Goal: Task Accomplishment & Management: Complete application form

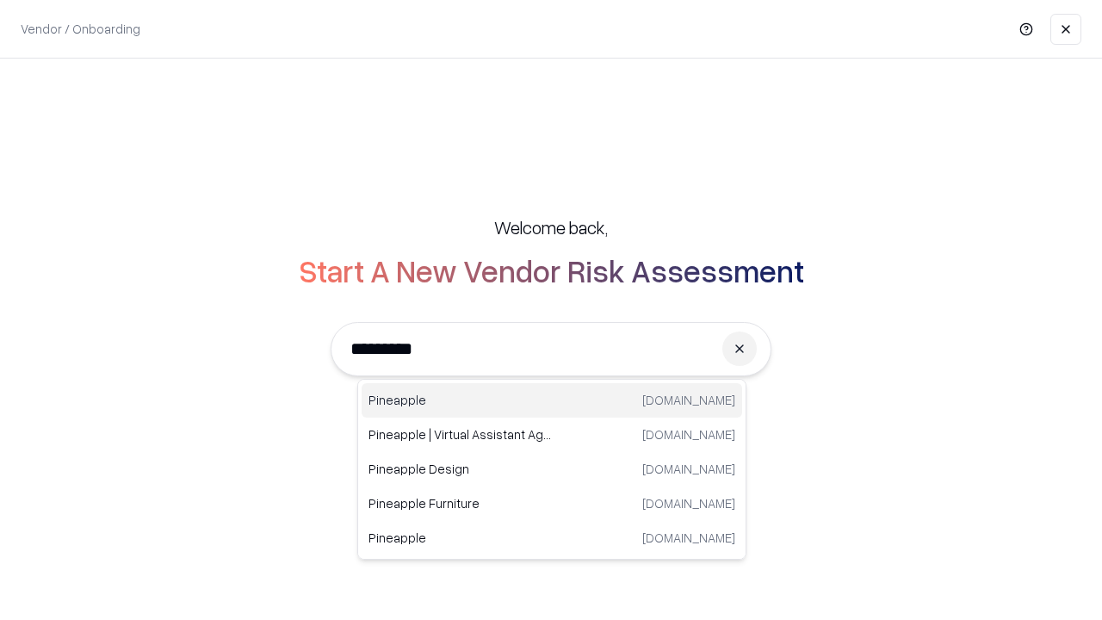
click at [552, 401] on div "Pineapple pineappleenergy.com" at bounding box center [552, 400] width 381 height 34
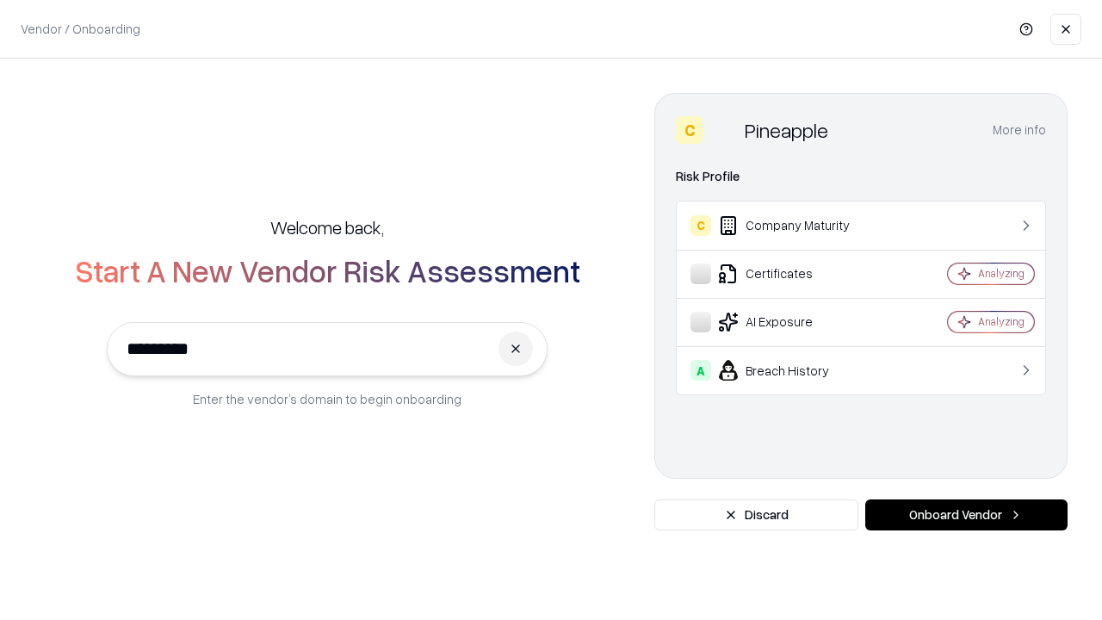
type input "*********"
click at [966, 515] on button "Onboard Vendor" at bounding box center [967, 515] width 202 height 31
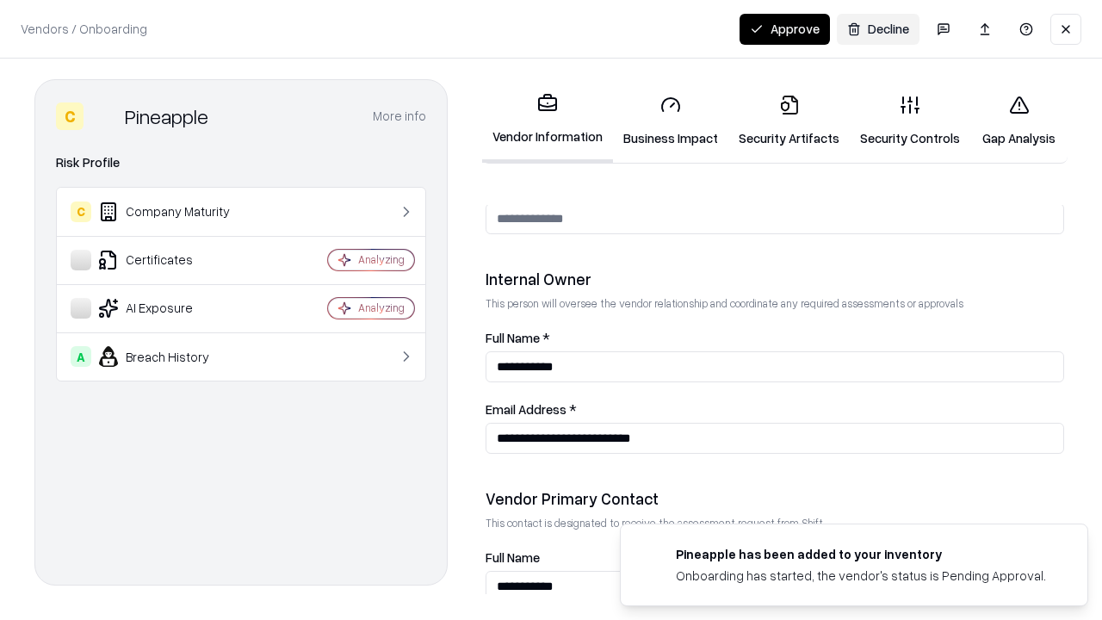
scroll to position [892, 0]
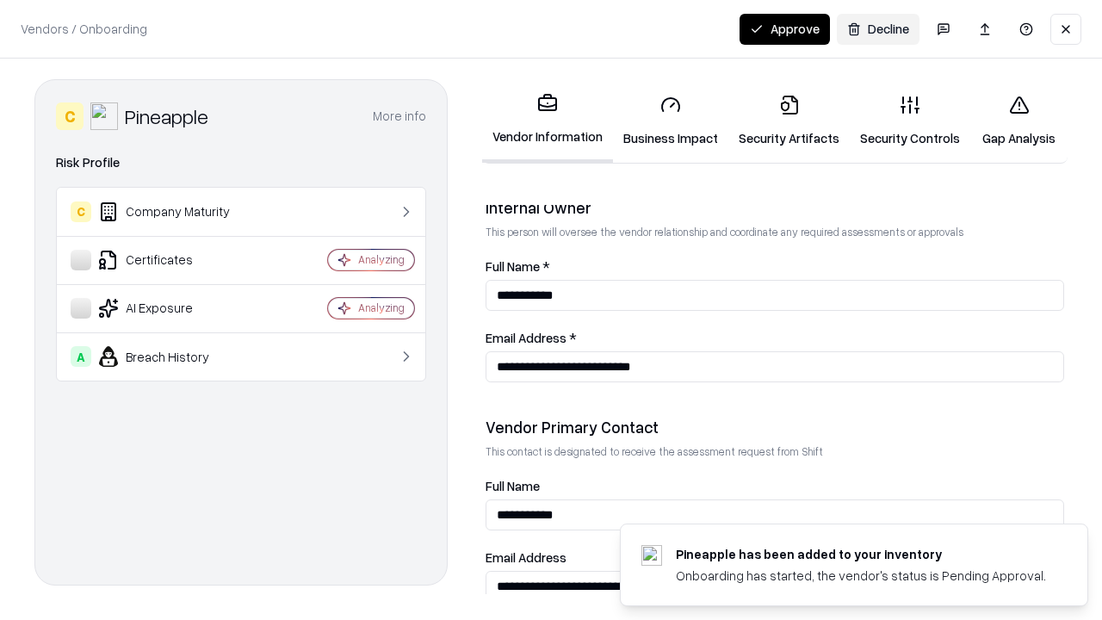
click at [671, 121] on link "Business Impact" at bounding box center [670, 121] width 115 height 80
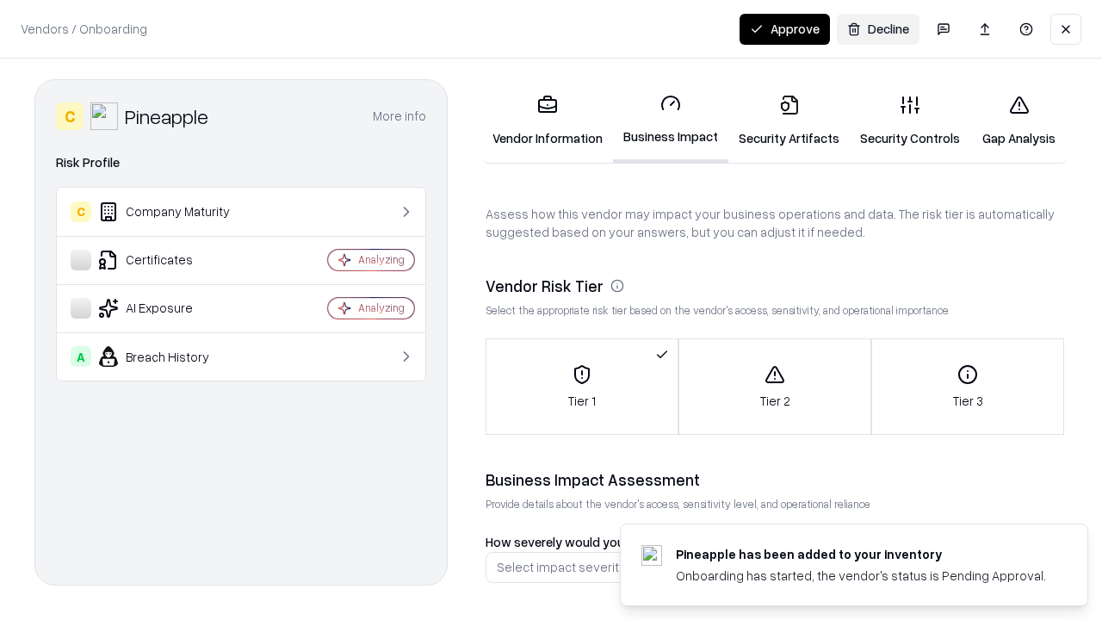
click at [789, 121] on link "Security Artifacts" at bounding box center [789, 121] width 121 height 80
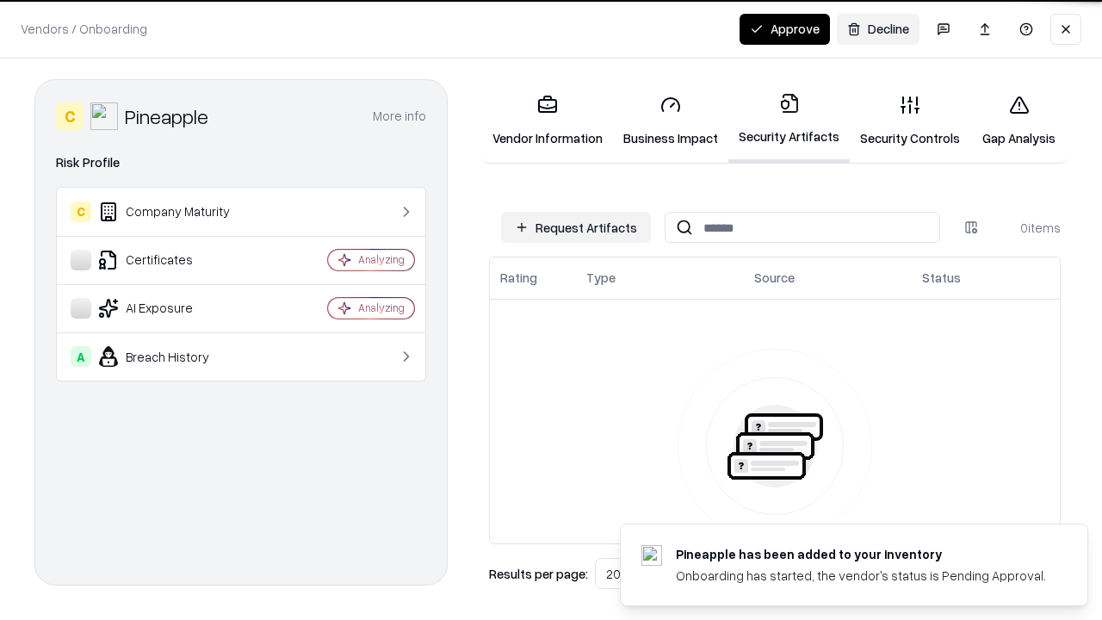
click at [576, 227] on button "Request Artifacts" at bounding box center [576, 227] width 150 height 31
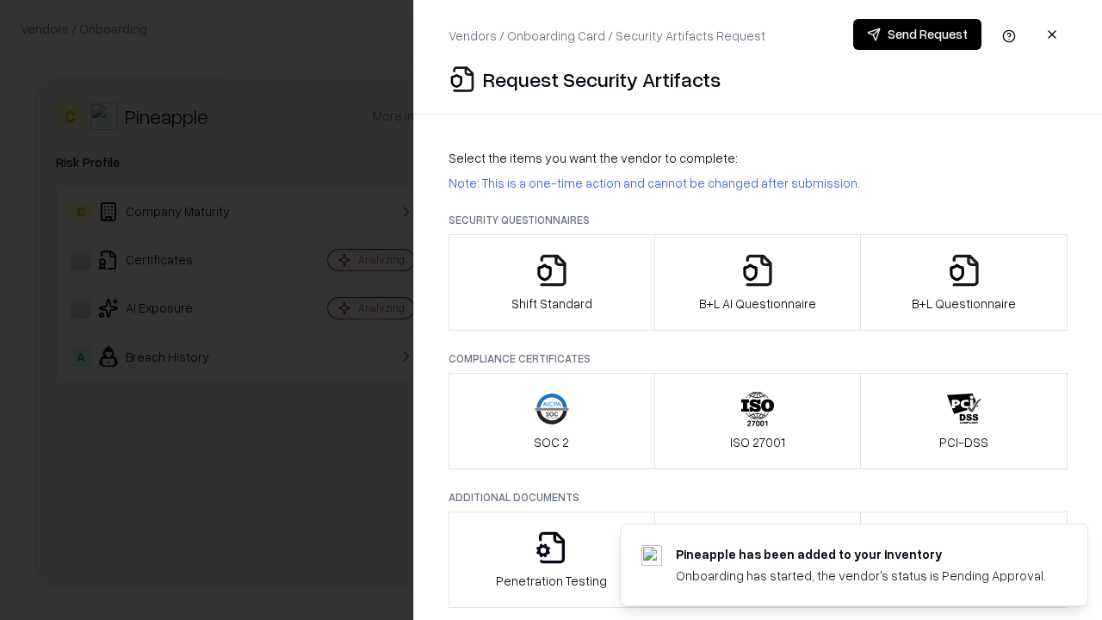
click at [551, 283] on icon "button" at bounding box center [552, 270] width 34 height 34
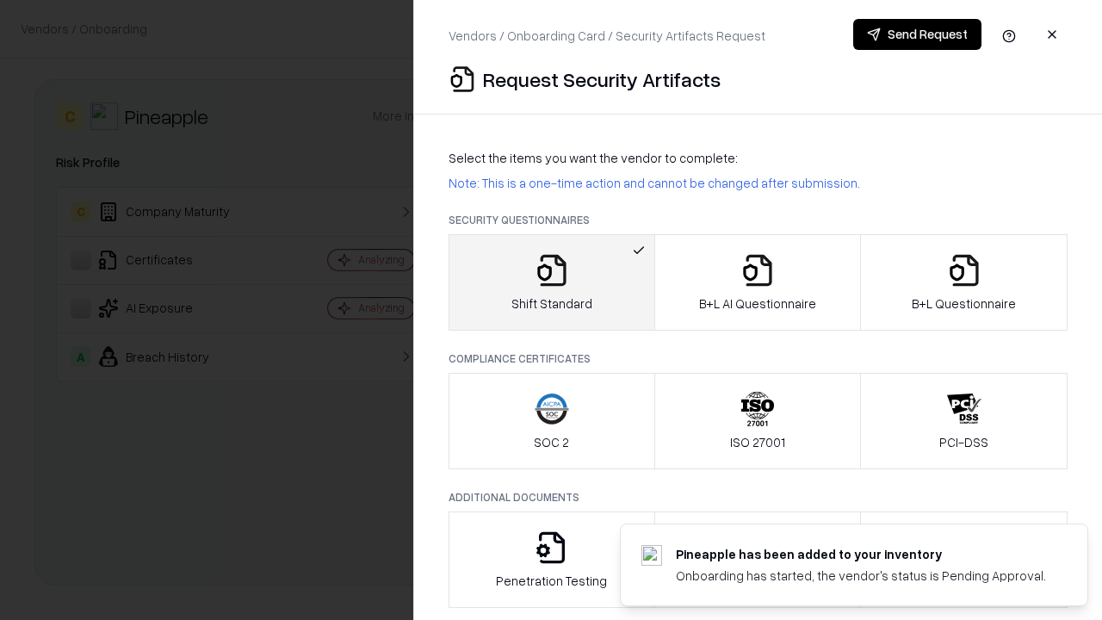
click at [917, 34] on button "Send Request" at bounding box center [918, 34] width 128 height 31
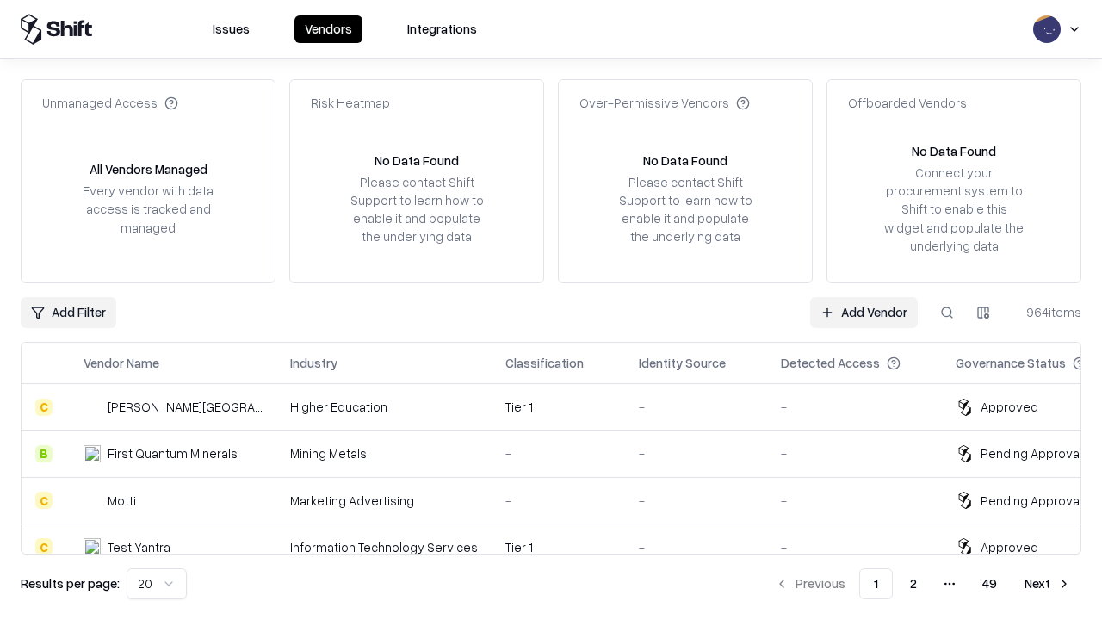
click at [947, 312] on button at bounding box center [947, 312] width 31 height 31
type input "*********"
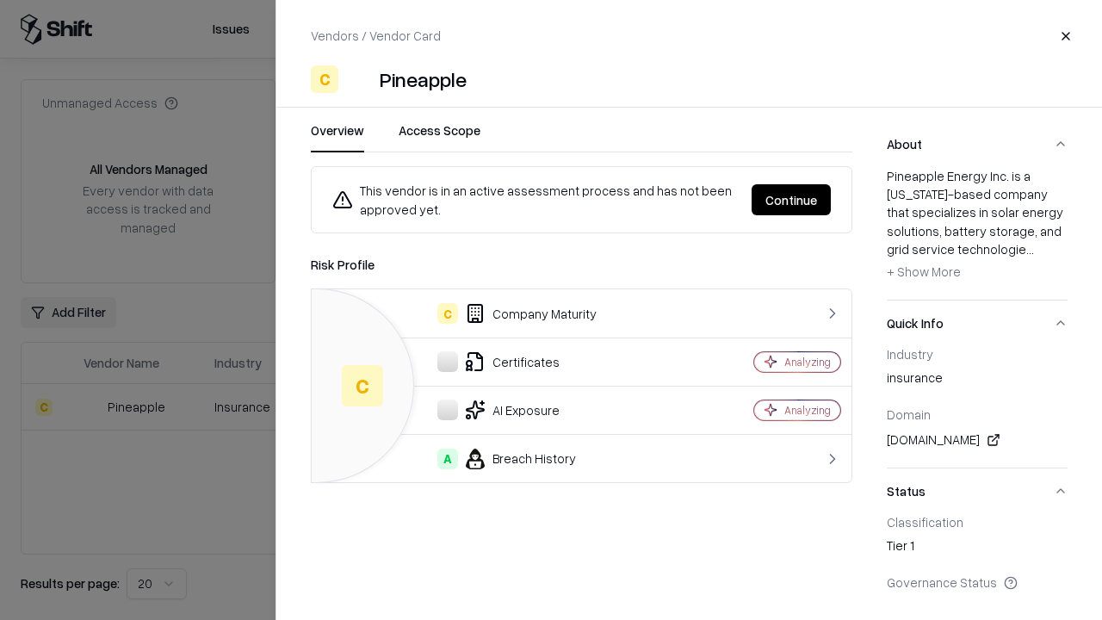
click at [792, 200] on button "Continue" at bounding box center [791, 199] width 79 height 31
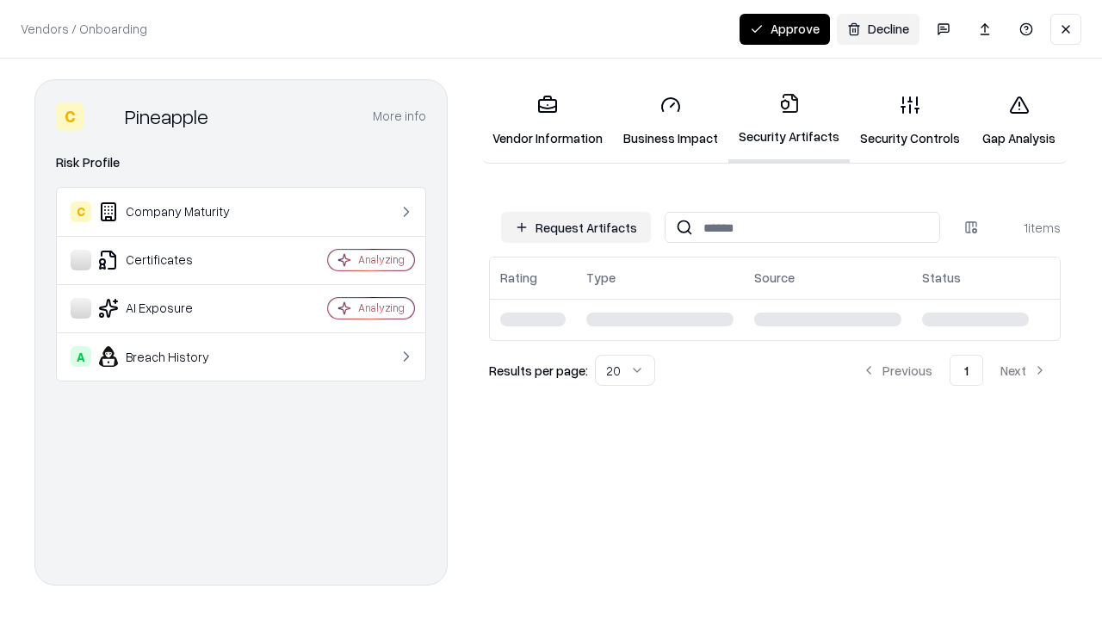
click at [910, 121] on link "Security Controls" at bounding box center [910, 121] width 121 height 80
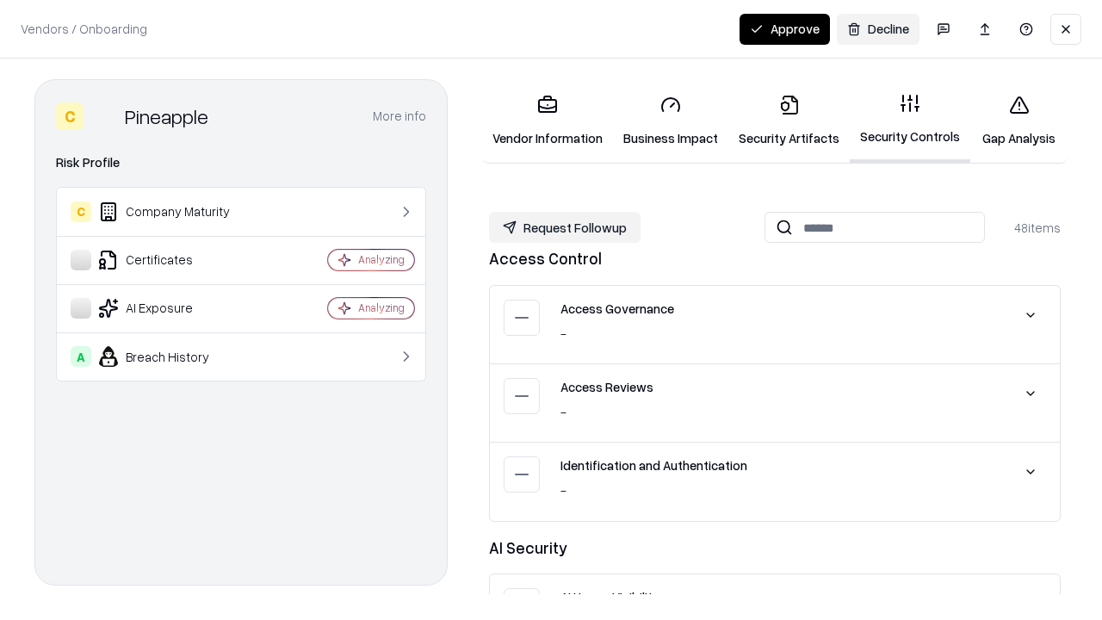
click at [565, 227] on button "Request Followup" at bounding box center [565, 227] width 152 height 31
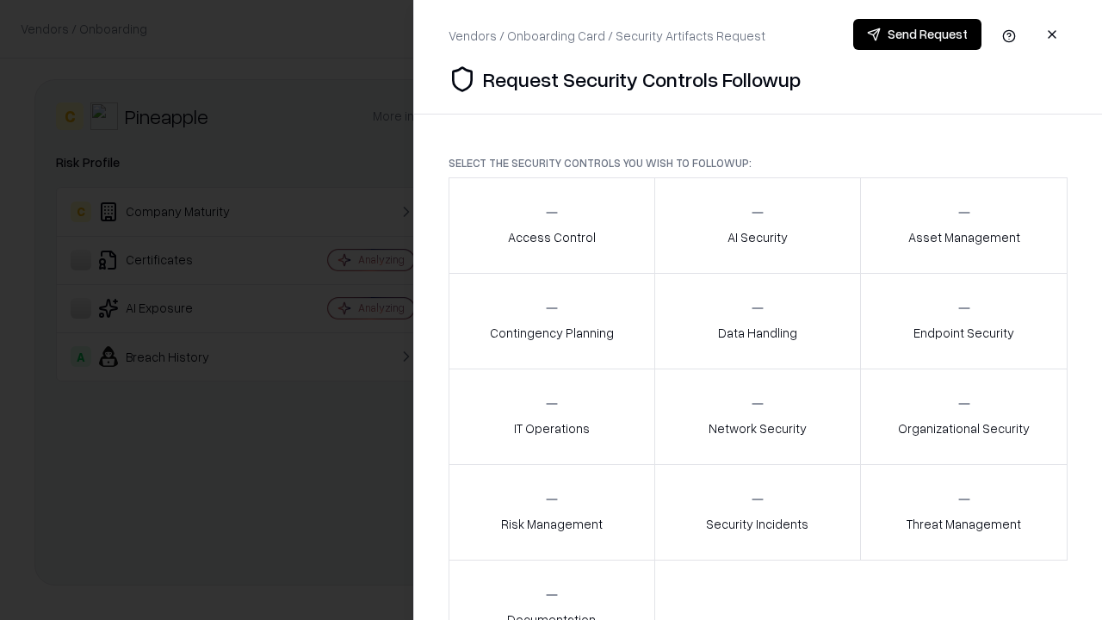
click at [551, 226] on div "Access Control" at bounding box center [552, 225] width 88 height 42
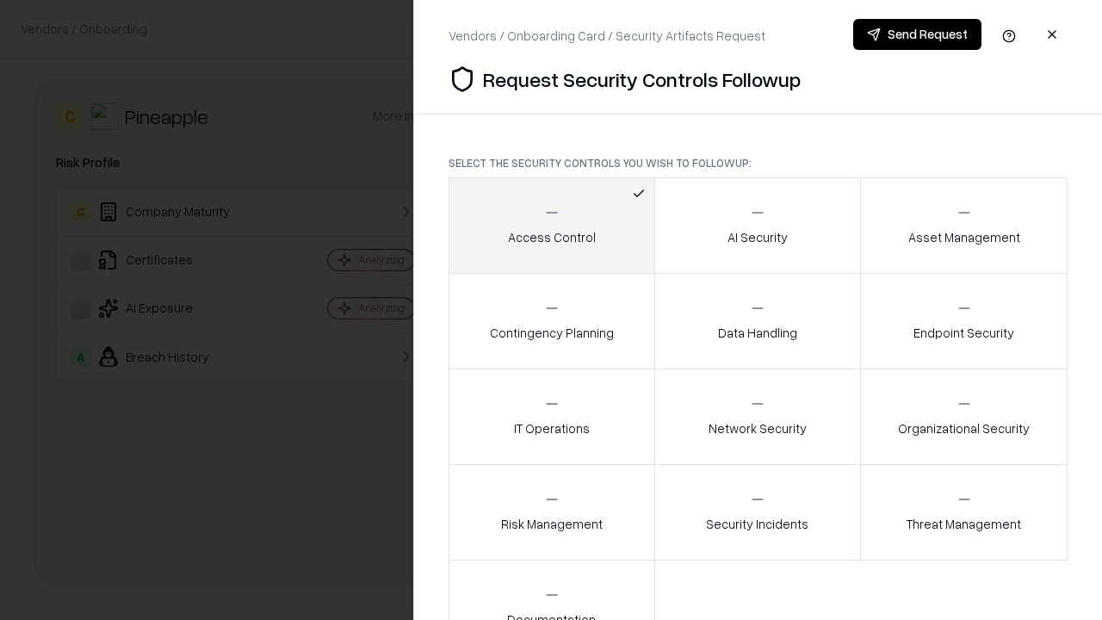
click at [917, 34] on button "Send Request" at bounding box center [918, 34] width 128 height 31
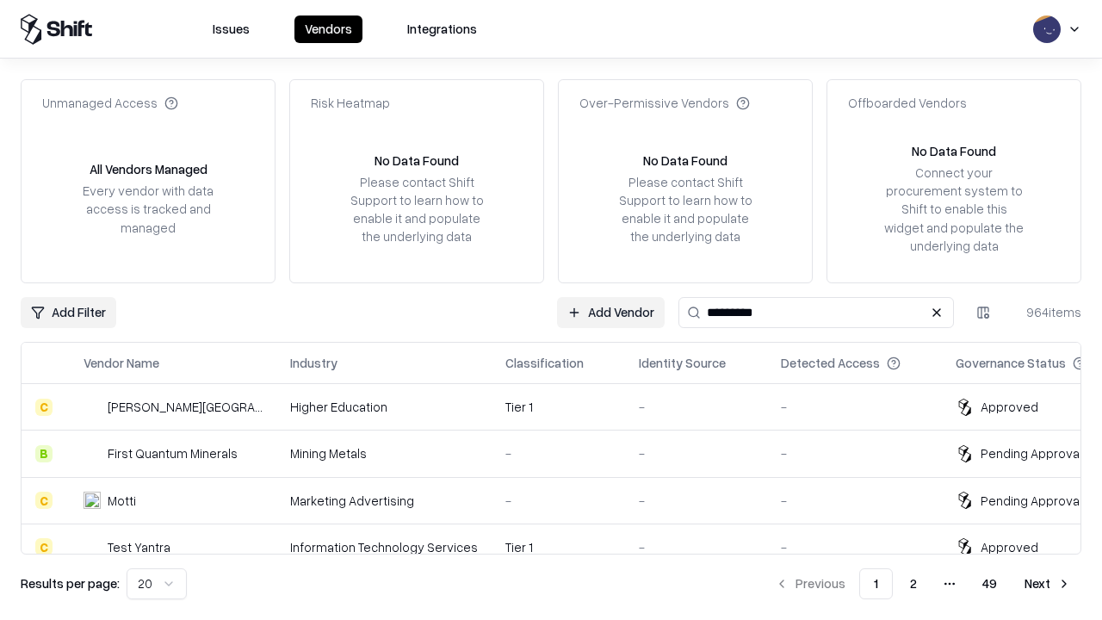
type input "*********"
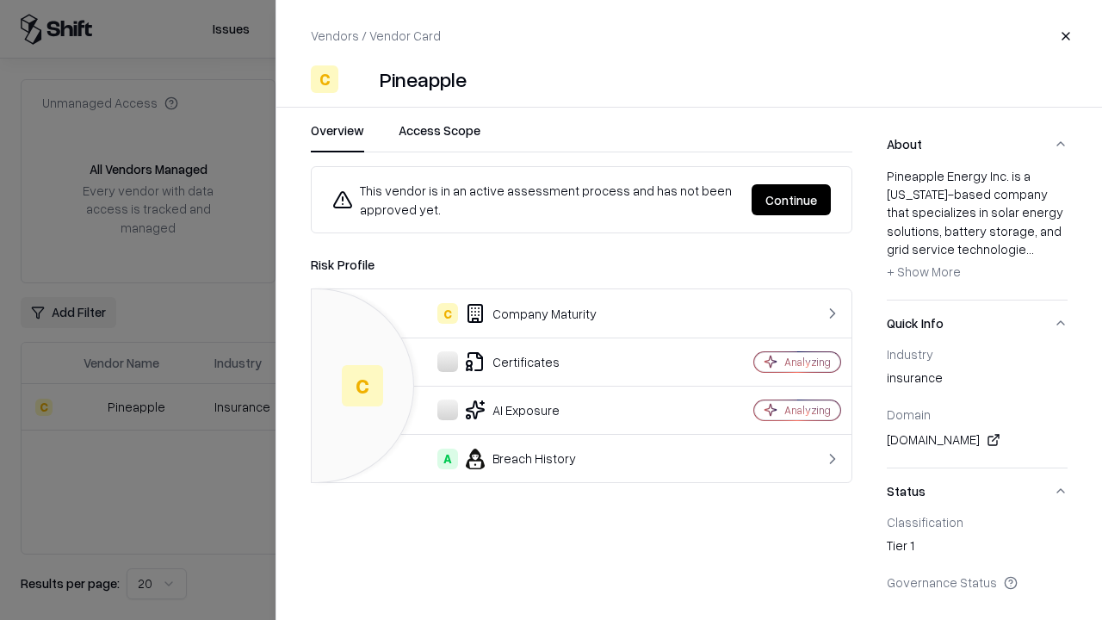
click at [792, 200] on button "Continue" at bounding box center [791, 199] width 79 height 31
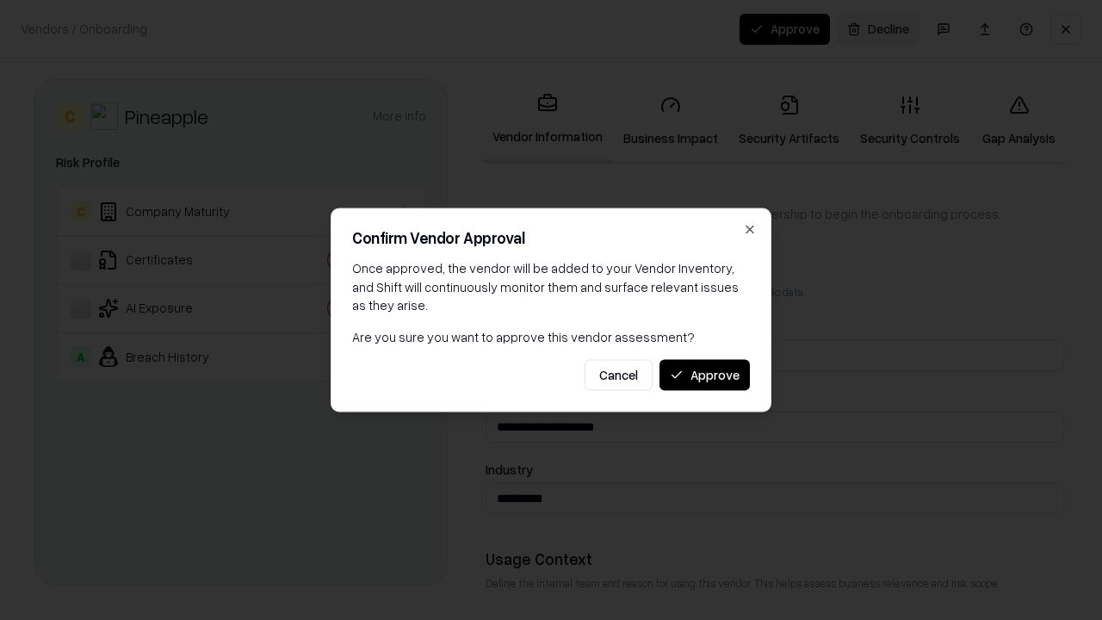
click at [705, 375] on button "Approve" at bounding box center [705, 374] width 90 height 31
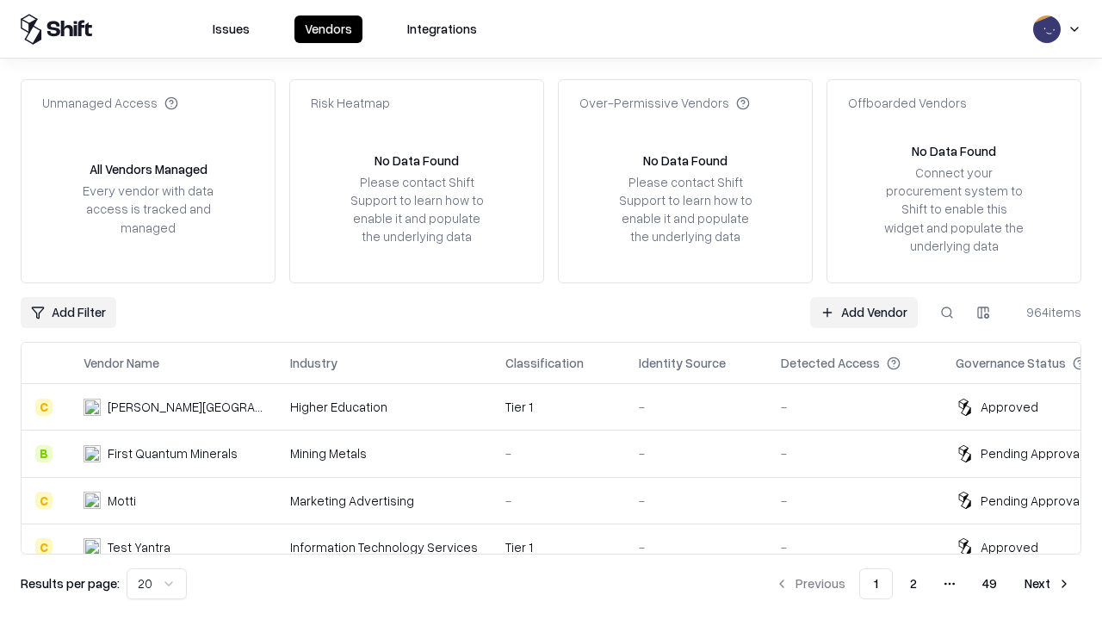
type input "*********"
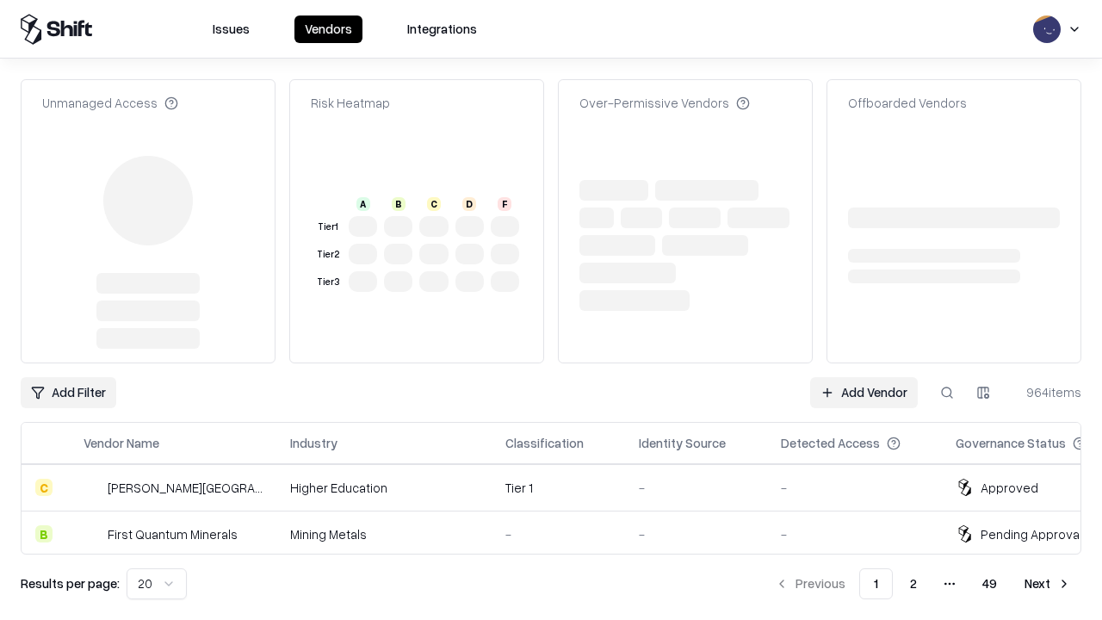
click at [864, 377] on link "Add Vendor" at bounding box center [864, 392] width 108 height 31
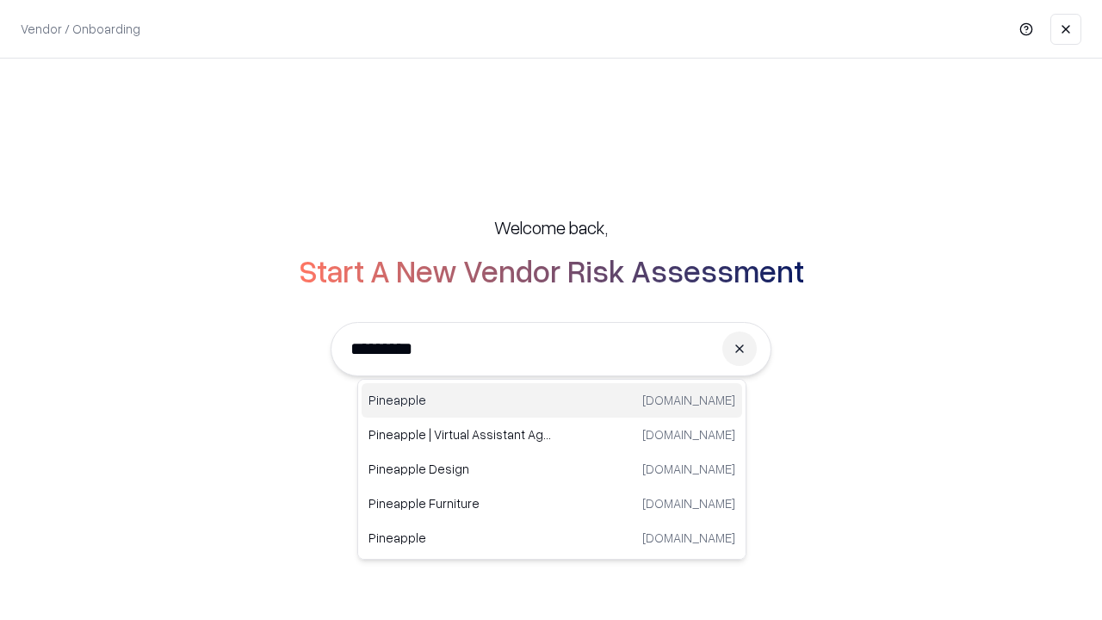
click at [552, 401] on div "Pineapple pineappleenergy.com" at bounding box center [552, 400] width 381 height 34
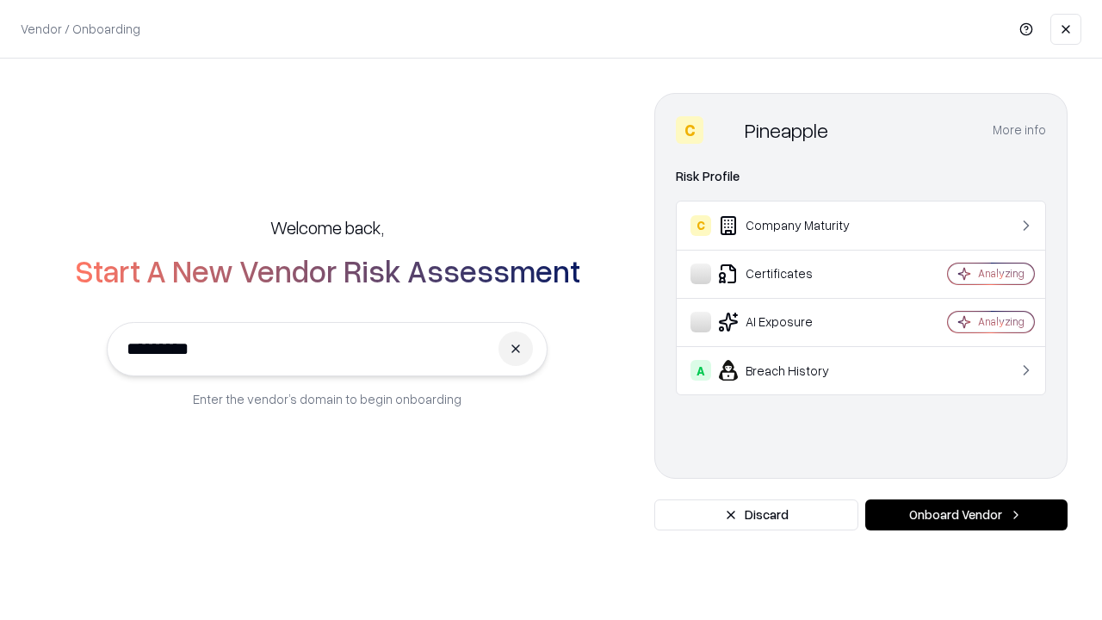
type input "*********"
click at [966, 515] on button "Onboard Vendor" at bounding box center [967, 515] width 202 height 31
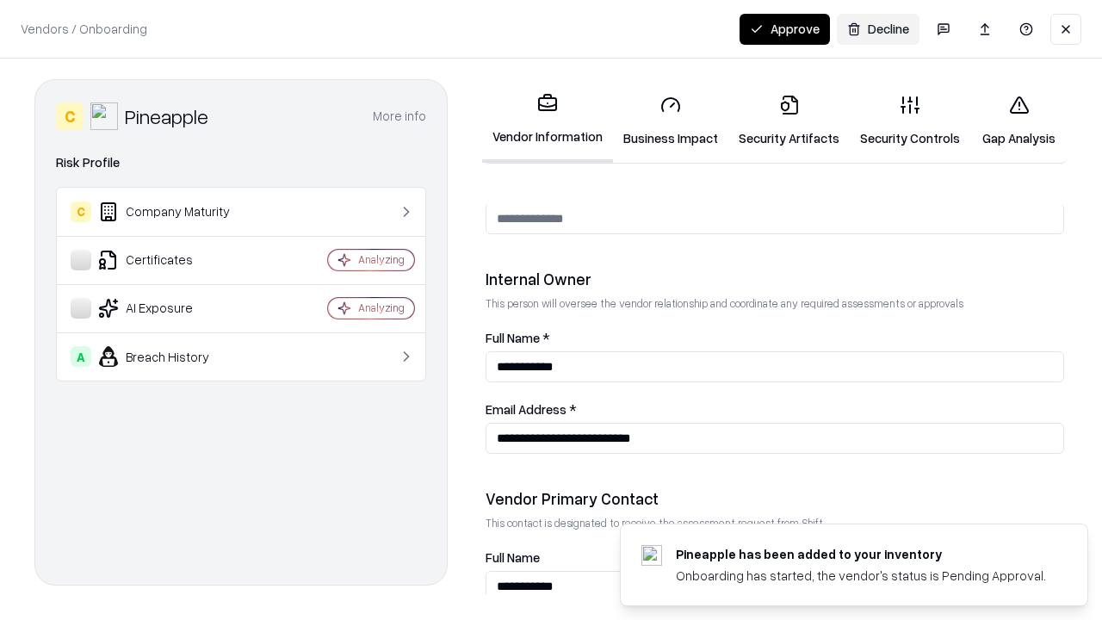
scroll to position [892, 0]
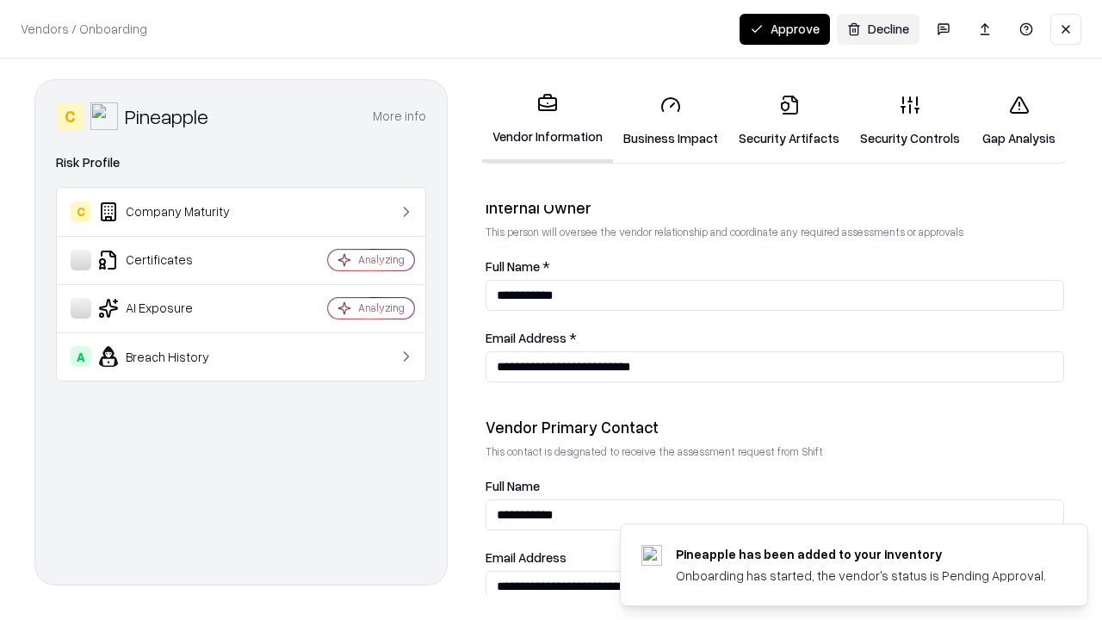
click at [785, 28] on button "Approve" at bounding box center [785, 29] width 90 height 31
